Goal: Obtain resource: Obtain resource

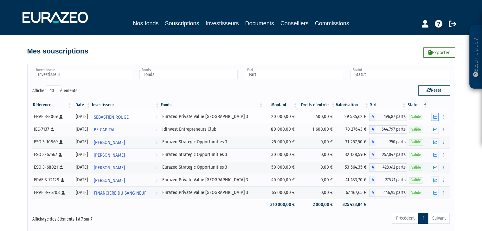
click at [435, 117] on icon "button" at bounding box center [435, 117] width 4 height 4
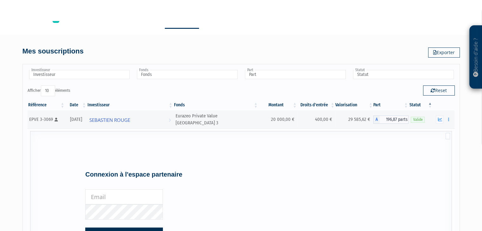
click at [109, 196] on input "email" at bounding box center [123, 196] width 77 height 15
type input "arnaud.aussaresses@milleniumgp.fr"
click at [85, 228] on button "Connexion" at bounding box center [123, 235] width 77 height 15
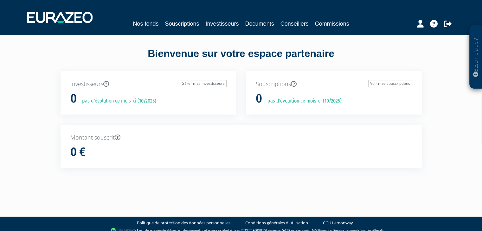
scroll to position [6, 0]
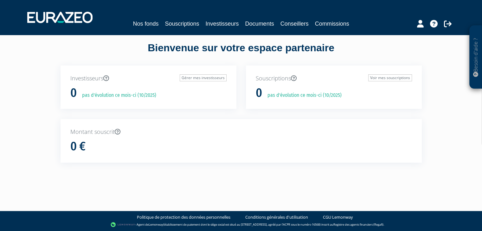
click at [194, 29] on nav "Nos fonds Souscriptions Investisseurs Documents Conseillers Commissions" at bounding box center [241, 17] width 482 height 35
click at [184, 22] on link "Souscriptions" at bounding box center [182, 23] width 34 height 9
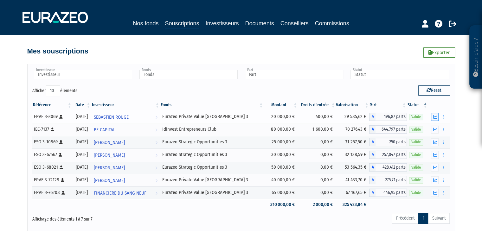
click at [436, 118] on icon "button" at bounding box center [435, 117] width 4 height 4
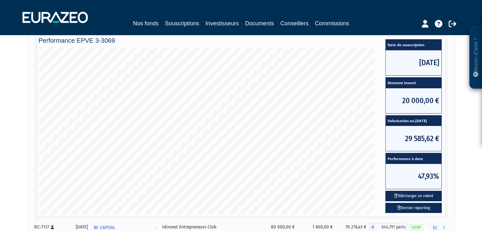
scroll to position [95, 0]
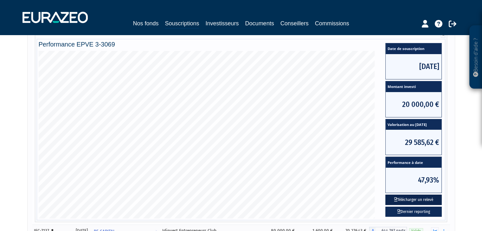
click at [421, 199] on button "Télécharger un relevé" at bounding box center [413, 200] width 56 height 10
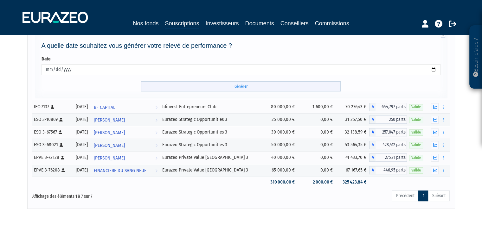
click at [264, 89] on input "Générer" at bounding box center [241, 86] width 200 height 10
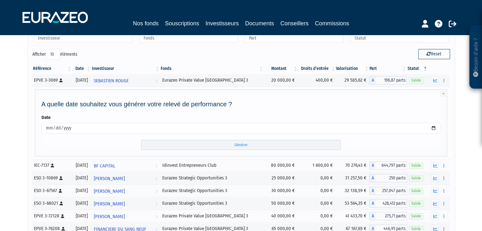
scroll to position [63, 0]
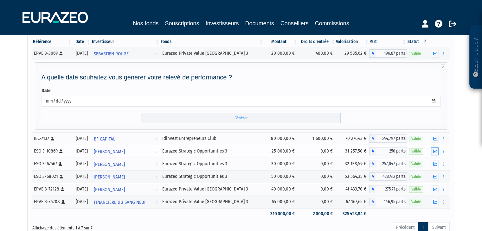
click at [438, 152] on button "button" at bounding box center [435, 152] width 8 height 8
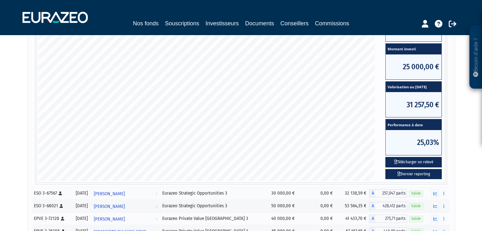
scroll to position [158, 0]
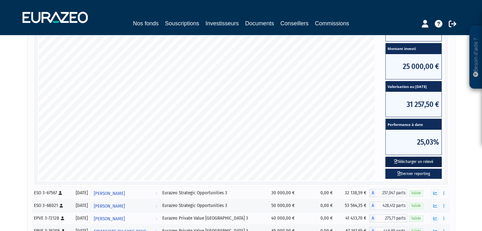
click at [419, 158] on button "Télécharger un relevé" at bounding box center [413, 162] width 56 height 10
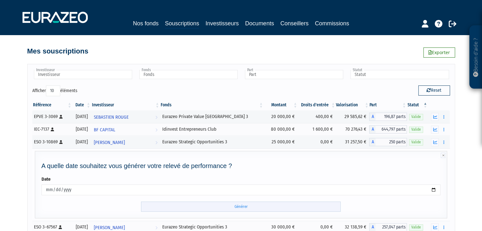
click at [210, 200] on form "Date [DATE] Générer" at bounding box center [240, 194] width 399 height 36
click at [212, 206] on input "Générer" at bounding box center [241, 207] width 200 height 10
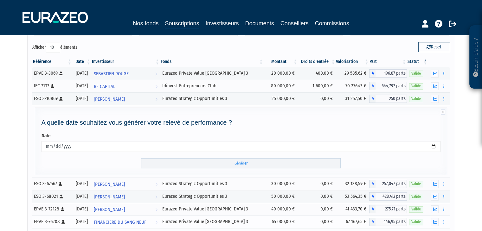
scroll to position [95, 0]
